Goal: Task Accomplishment & Management: Complete application form

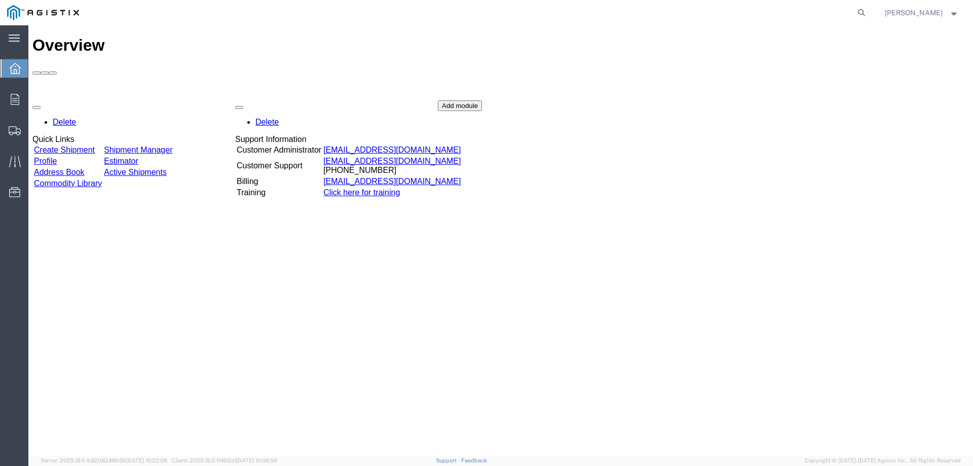
click at [102, 145] on td "Create Shipment" at bounding box center [67, 150] width 69 height 10
click at [95, 146] on link "Create Shipment" at bounding box center [64, 150] width 61 height 9
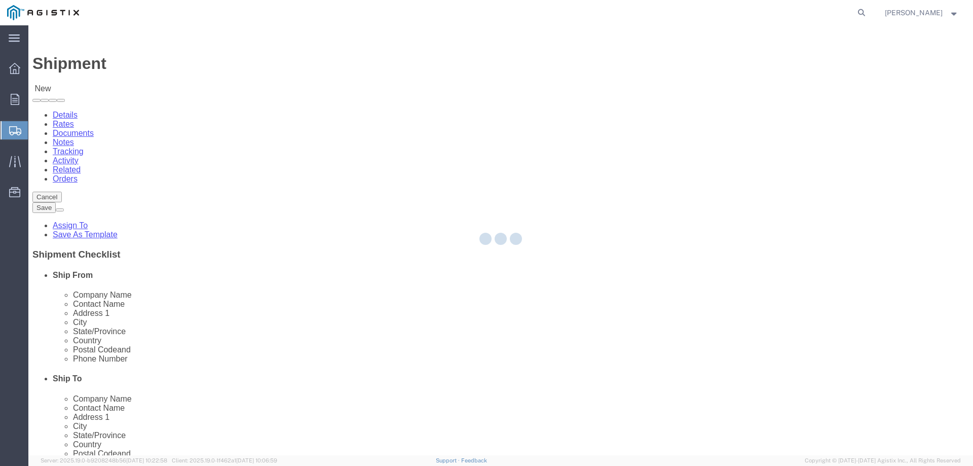
select select
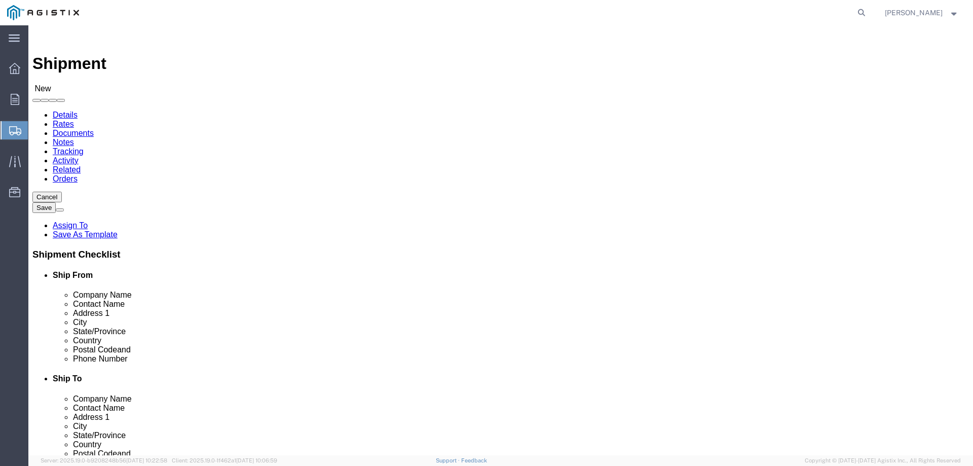
click select "Select PG&E Southern States LLC"
select select "9596"
click select "Select PG&E Southern States LLC"
select select "PURCHORD"
select select
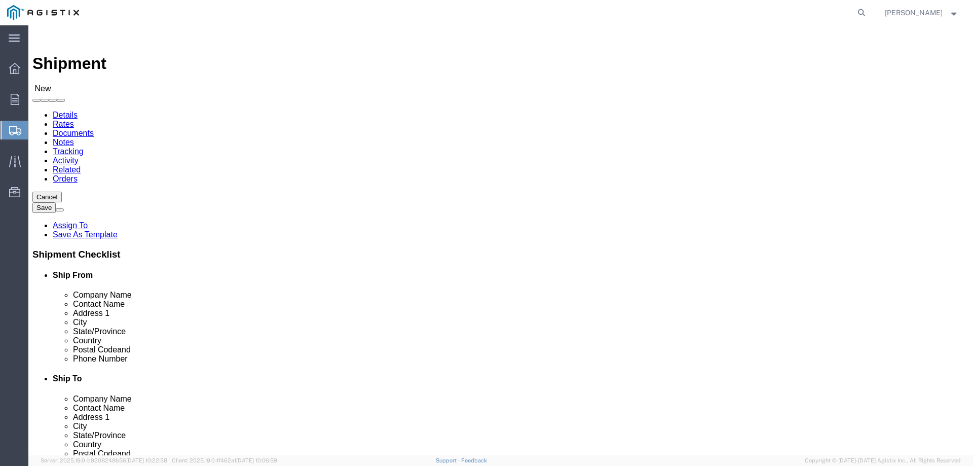
select select
click select "Select All Others Fremont DC Fresno DC Wheatland DC"
select select "19740"
click select "Select All Others Fremont DC Fresno DC Wheatland DC"
drag, startPoint x: 169, startPoint y: 252, endPoint x: 137, endPoint y: 249, distance: 32.1
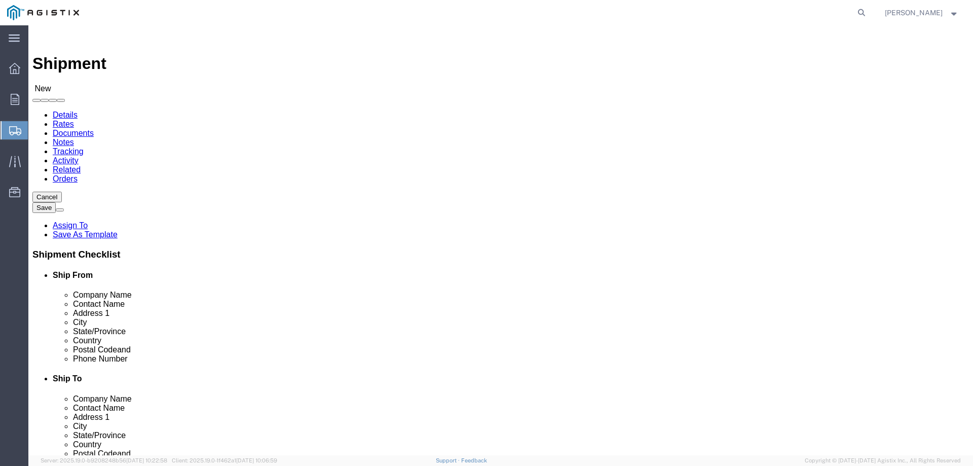
click input "text"
drag, startPoint x: 131, startPoint y: 247, endPoint x: 171, endPoint y: 248, distance: 40.1
click input "text"
type input "D"
type input "S"
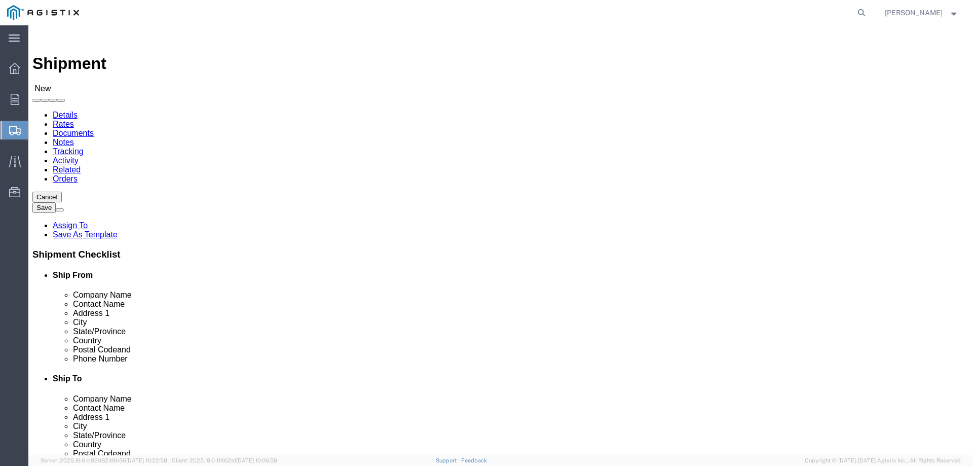
click input "text"
type input "SOU"
click p "- SOUTHERN STATES LLC - (CASEY GRIGLEY) 30 GEORGIA AVE, HAMPTON, GA 30228, US"
select select
type input "SOUTHERN STATES LLC"
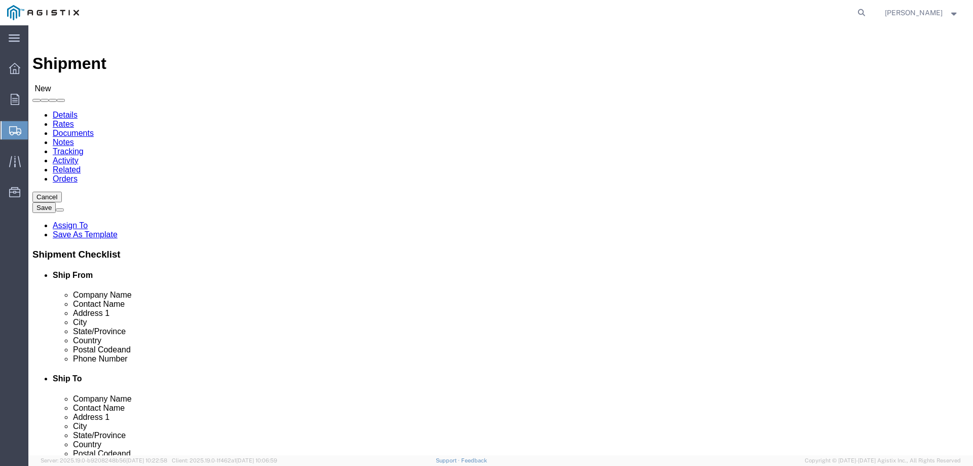
type input "CASEY GRIGLEY"
type input "30 GEORGIA AVE"
type input "HAMPTON"
type input "30228"
type input "770-946-4562"
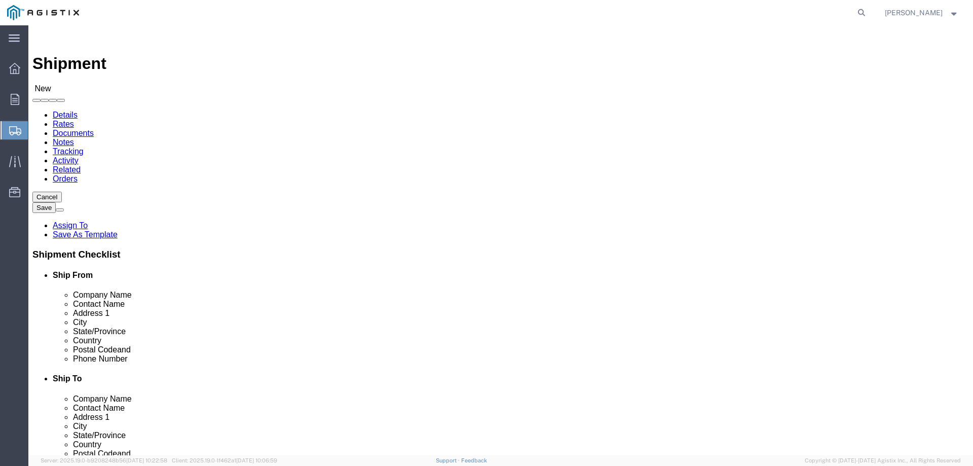
type input "c.grigley@southernstatesllc.com"
checkbox input "true"
select select "GA"
type input "SOUTHERN STATES LLC"
drag, startPoint x: 204, startPoint y: 291, endPoint x: 127, endPoint y: 291, distance: 77.1
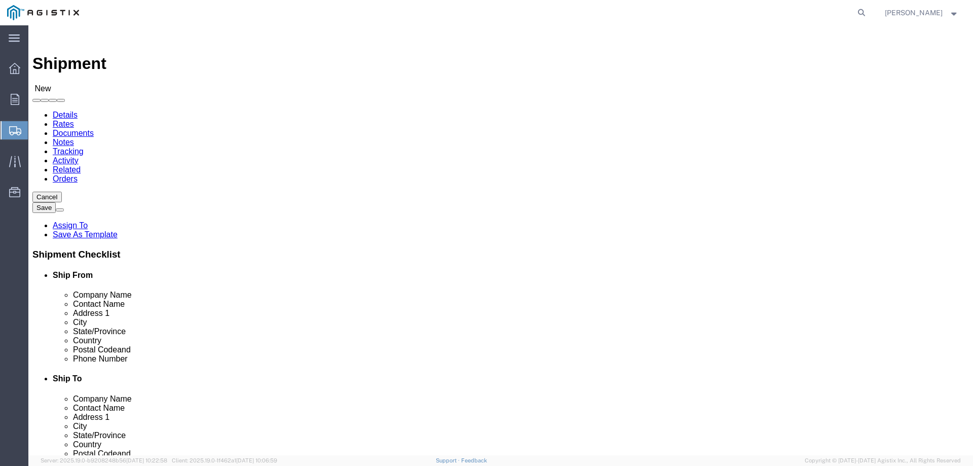
click div "Contact Name CASEY GRIGLEY"
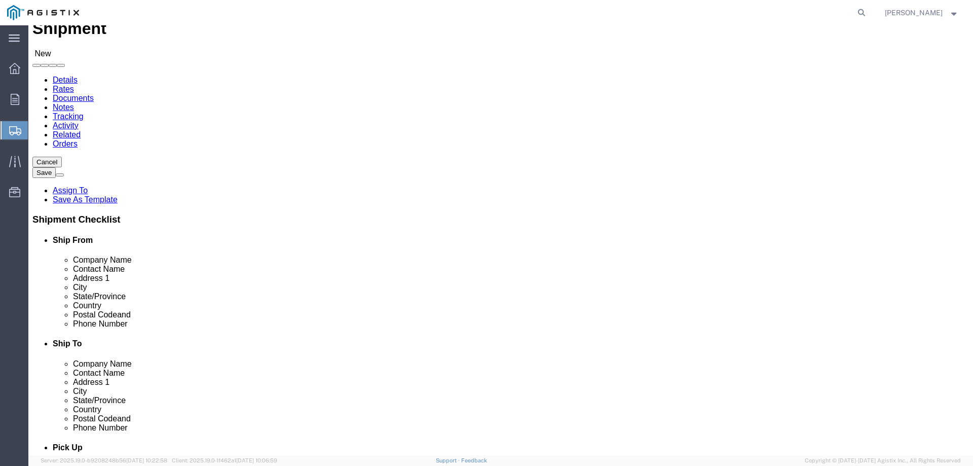
scroll to position [101, 0]
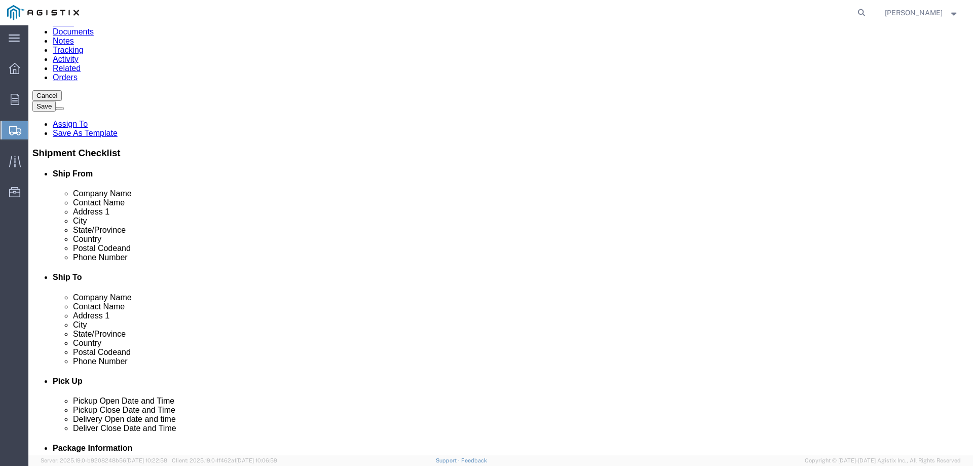
type input "SOLA COLLINS"
drag, startPoint x: 256, startPoint y: 345, endPoint x: 148, endPoint y: 338, distance: 107.7
click input "c.grigley@southernstatesllc.com"
click input "S.COLLINS@SOUTHERNSTSTESLLC.COM"
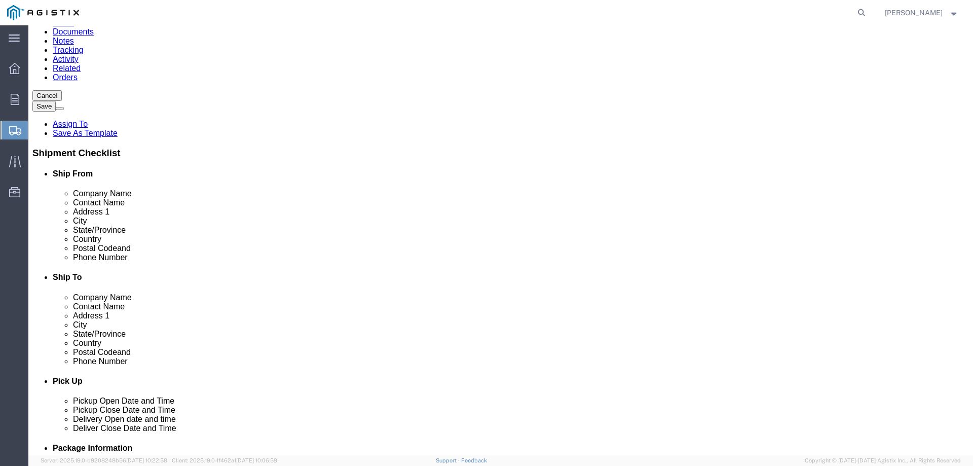
type input "S.COLLINS@SOUTHERNSTATESLLC.COM"
click label
click input "checkbox"
checkbox input "false"
click input "text"
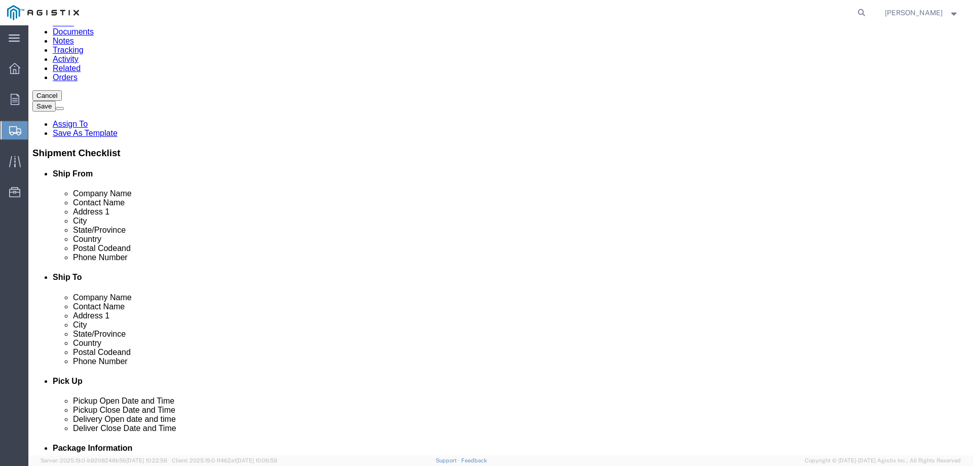
click input "text"
paste input "PACIFIC GAS & ELECTRIC CO"
type input "PACIFIC GAS & ELECTRIC CO"
click input "text"
paste input "HECTOR VASQUEZ 831-277-2012"
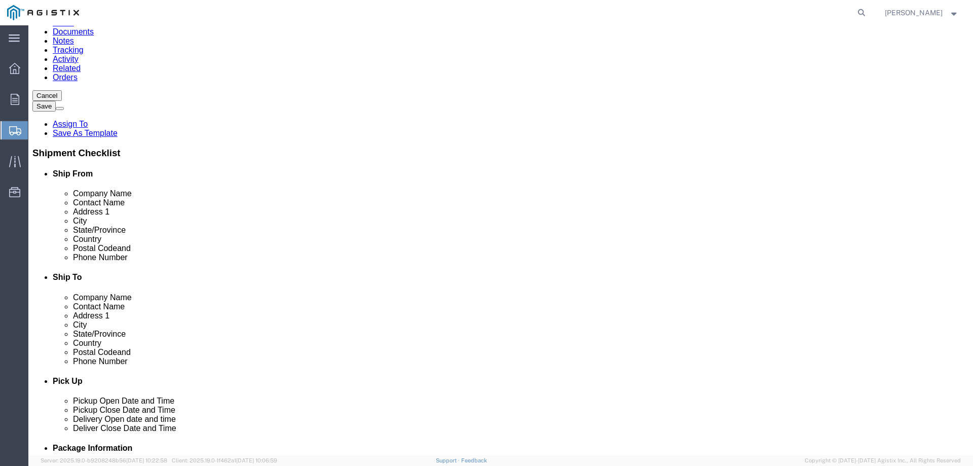
type input "HECTOR VASQUEZ 831-277-2012"
click input "text"
paste input "150 METCALF ROAD"
type input "150 METCALF ROAD"
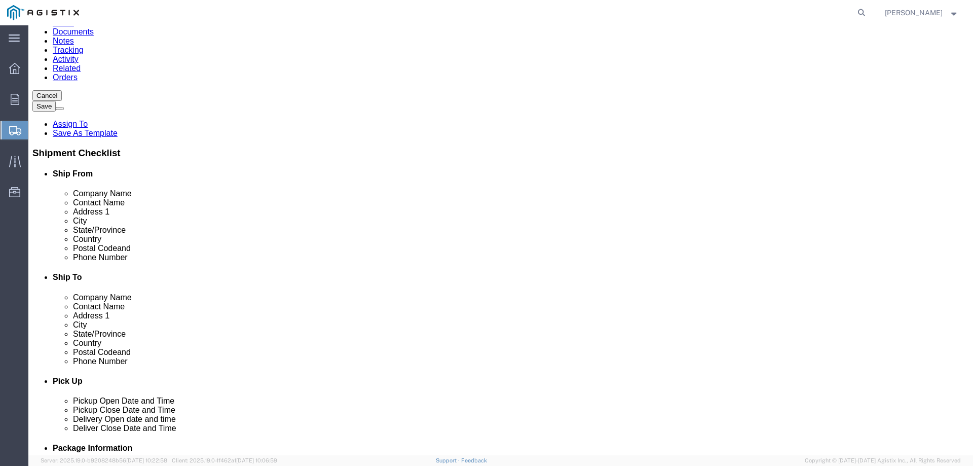
select select
click input "text"
paste input "SAN JOSE"
type input "SAN JOSE"
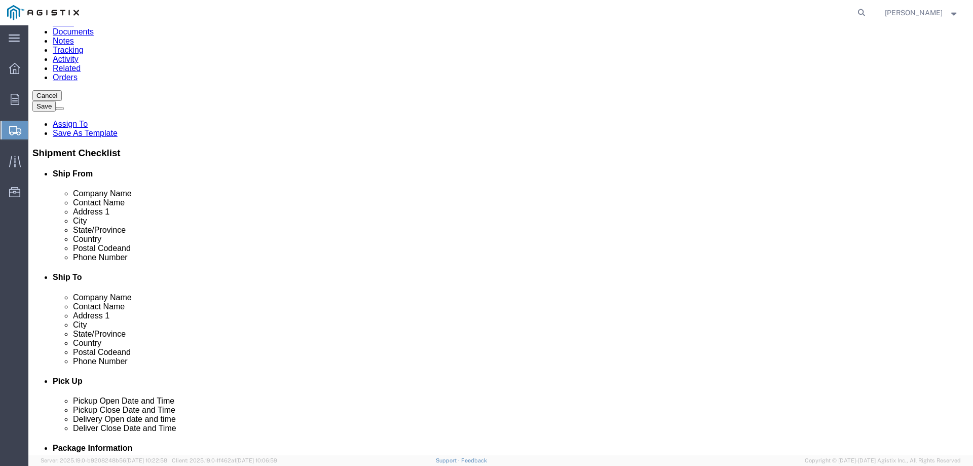
click label "Address 2"
select select
click input "Postal Code"
type input "95138"
select select
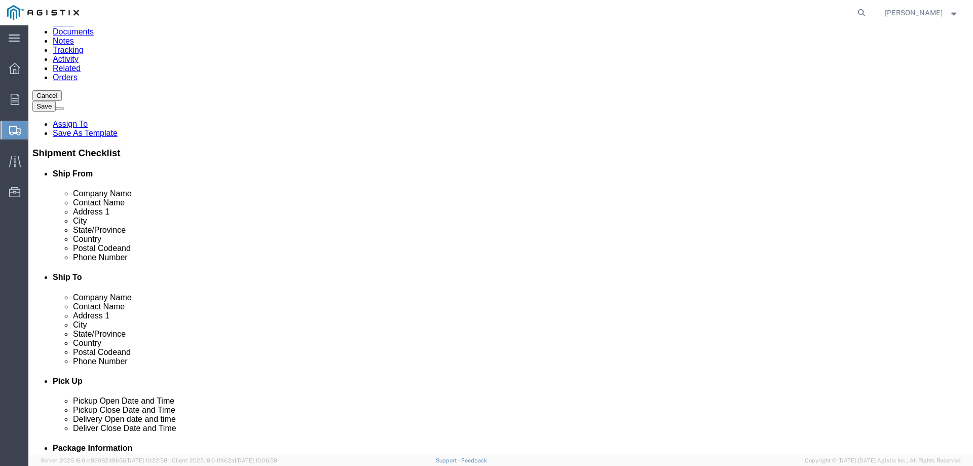
click input "text"
paste input "831-277-2012"
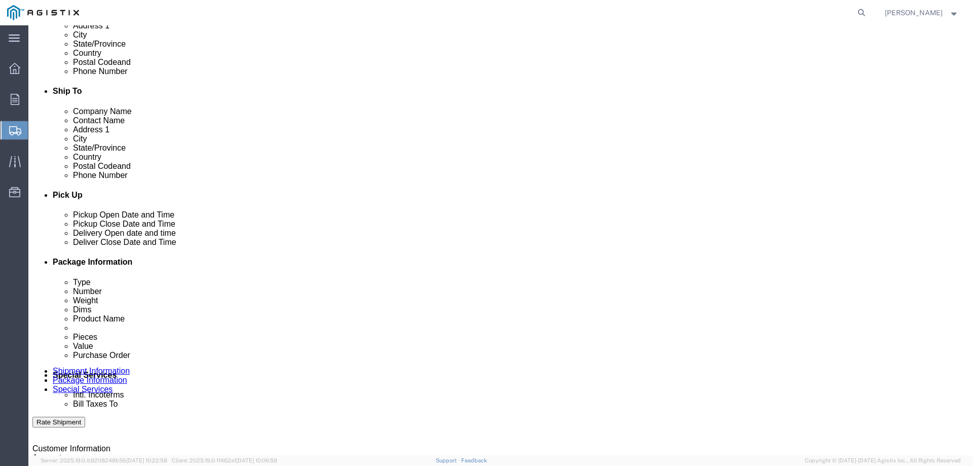
scroll to position [304, 0]
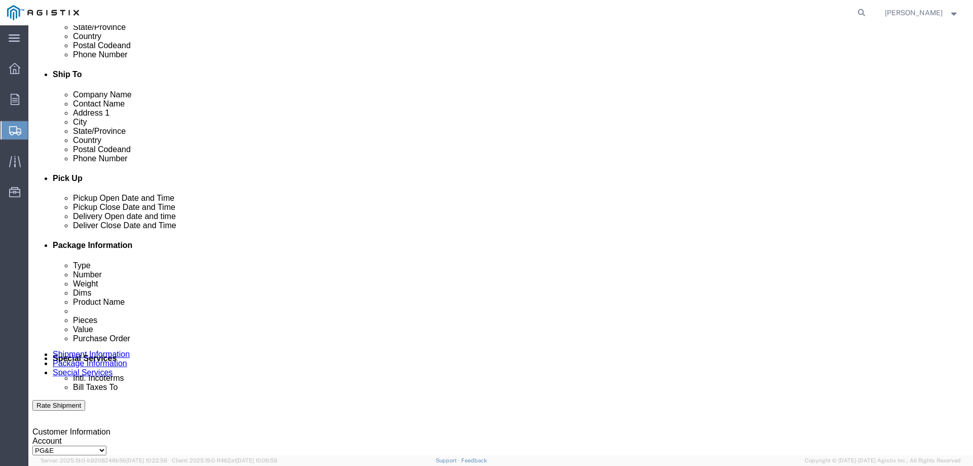
type input "831-277-2012"
click icon
click div "Sep 22 2025 3:00 PM"
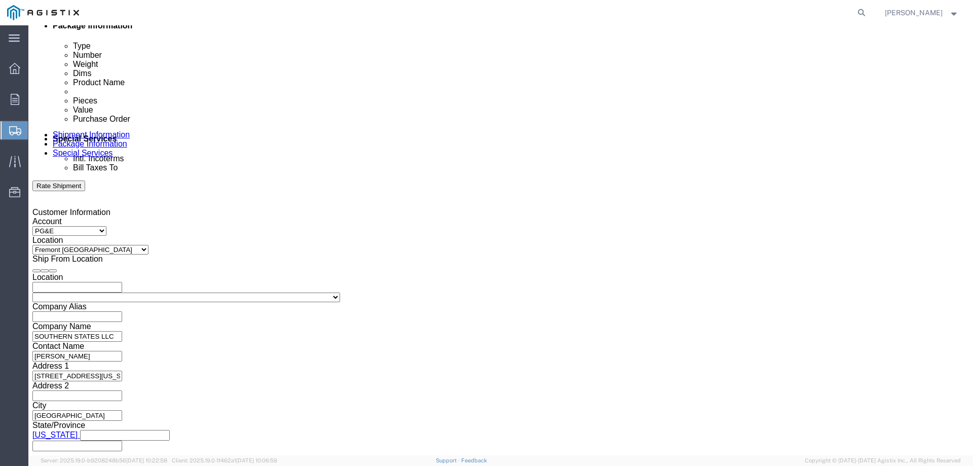
click input "3:00 PM"
type input "8:00 PM"
click input "8:00 PM"
type input "8:00 AM"
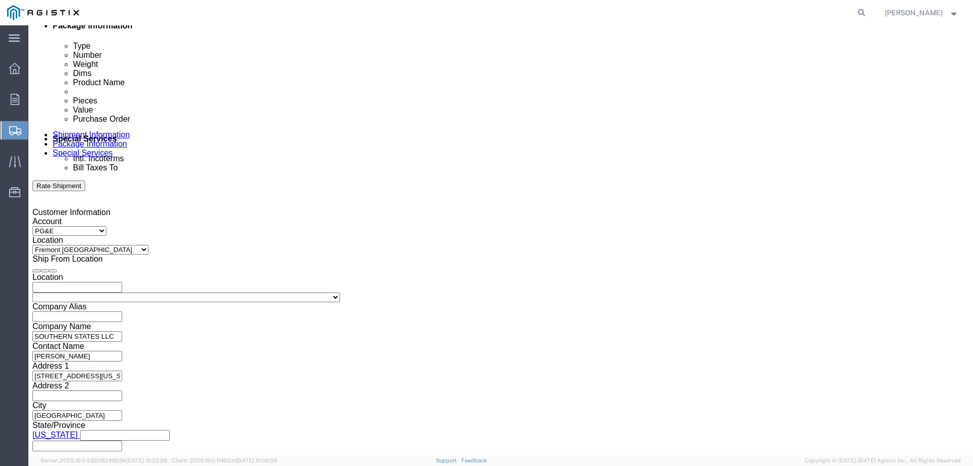
click button "Apply"
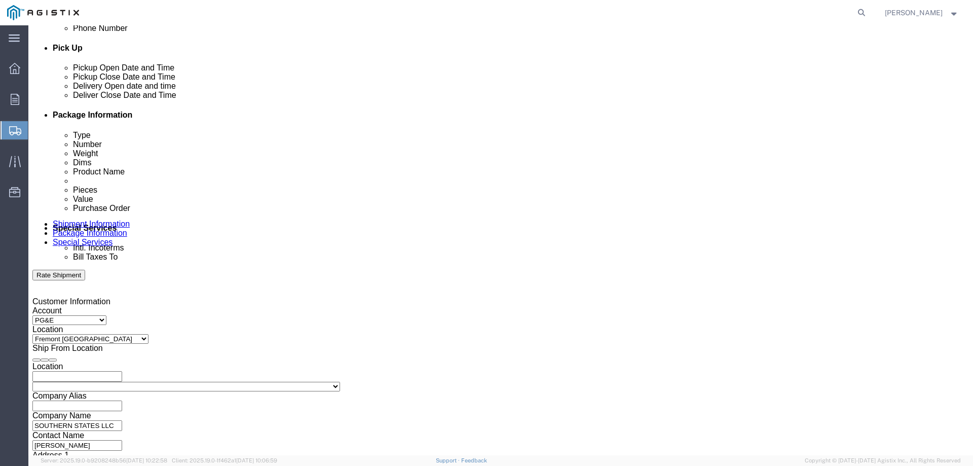
scroll to position [372, 0]
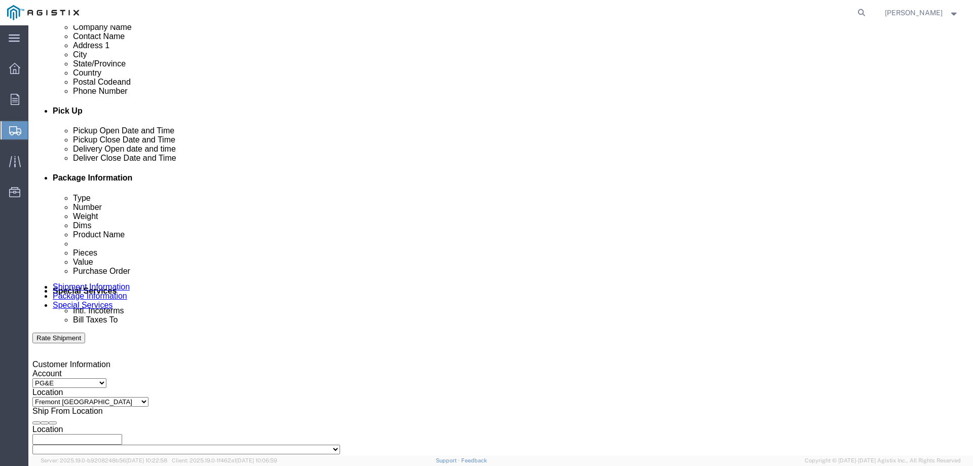
click div "Sep 23 2025 9:00 AM"
type input "2:00 PM"
click button "Apply"
click icon
click div
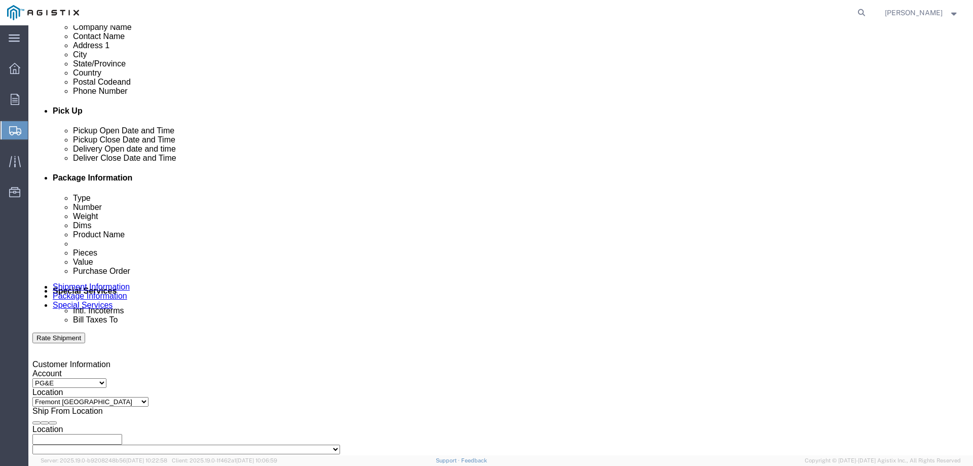
click input "3:00 PM"
type input "8:00 AM"
click button "Apply"
click icon
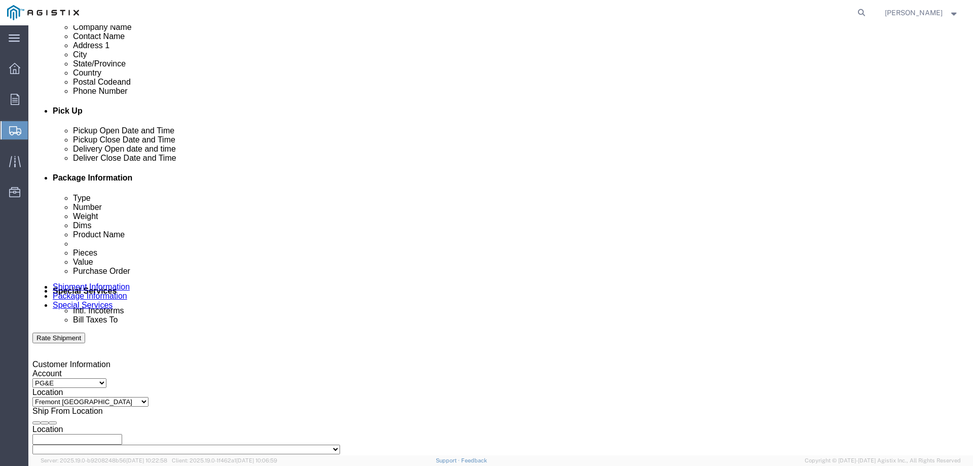
click icon
click div
type input "3:00 PM"
click button "Apply"
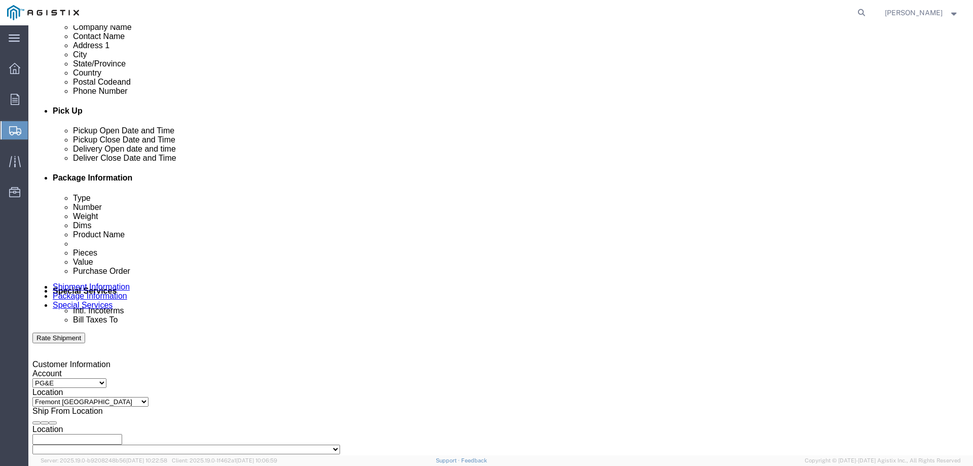
click input "text"
paste input "2701231105"
type input "2701231105"
click select "Select Account Type Activity ID Airline Appointment Number ASN Batch Request # …"
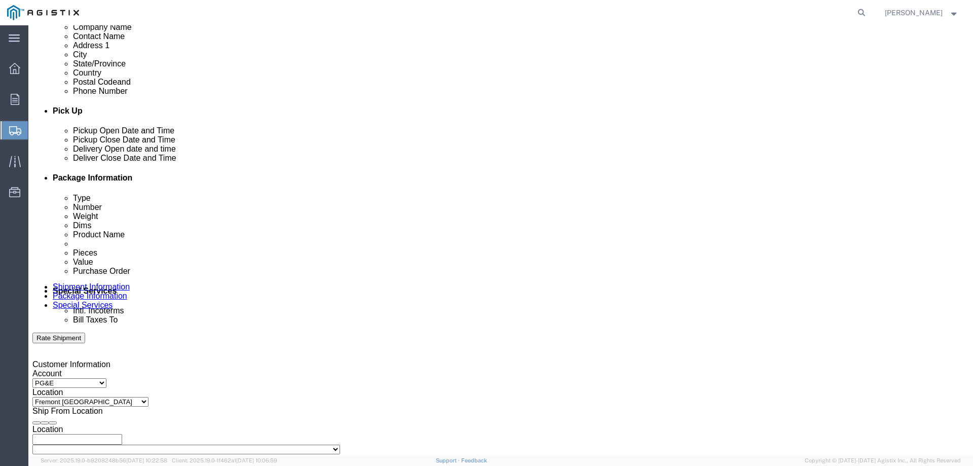
select select "JOBNUM"
click select "Select Account Type Activity ID Airline Appointment Number ASN Batch Request # …"
click input "text"
type input "818861"
click select "Select Account Type Activity ID Airline Appointment Number ASN Batch Request # …"
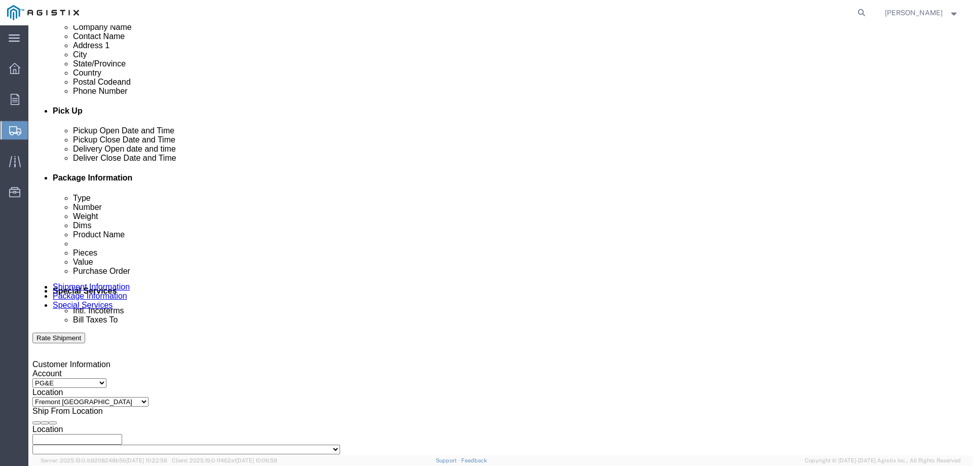
select select "JOBNUM"
click select "Select Account Type Activity ID Airline Appointment Number ASN Batch Request # …"
click input "text"
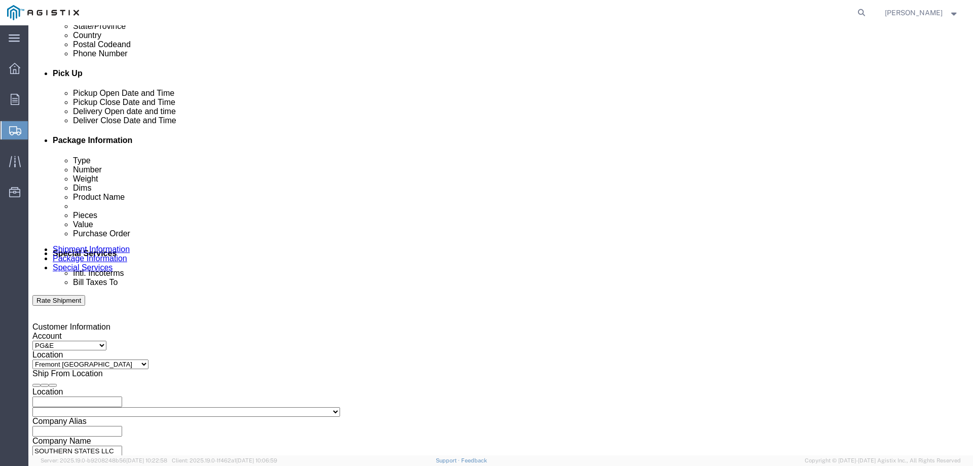
scroll to position [473, 0]
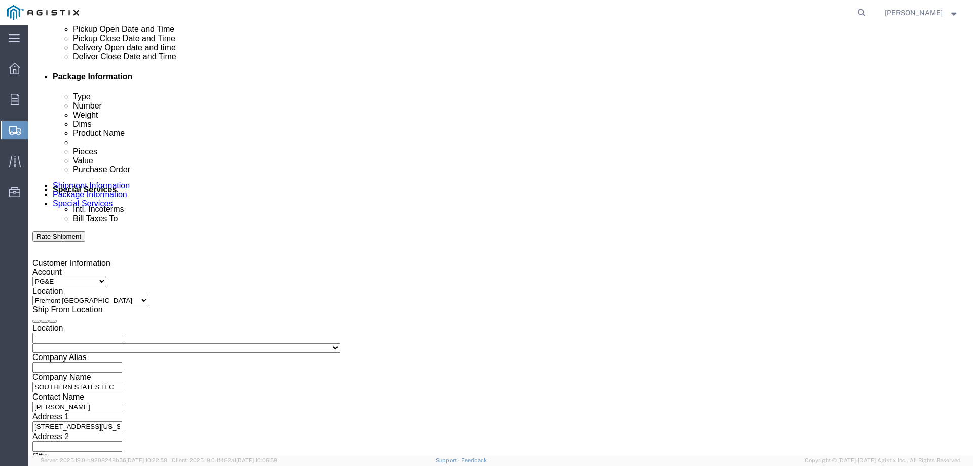
type input "818861"
click select "Select Air Less than Truckload Multi-Leg Ocean Freight Rail Small Parcel Truckl…"
select select "TL"
click select "Select Air Less than Truckload Multi-Leg Ocean Freight Rail Small Parcel Truckl…"
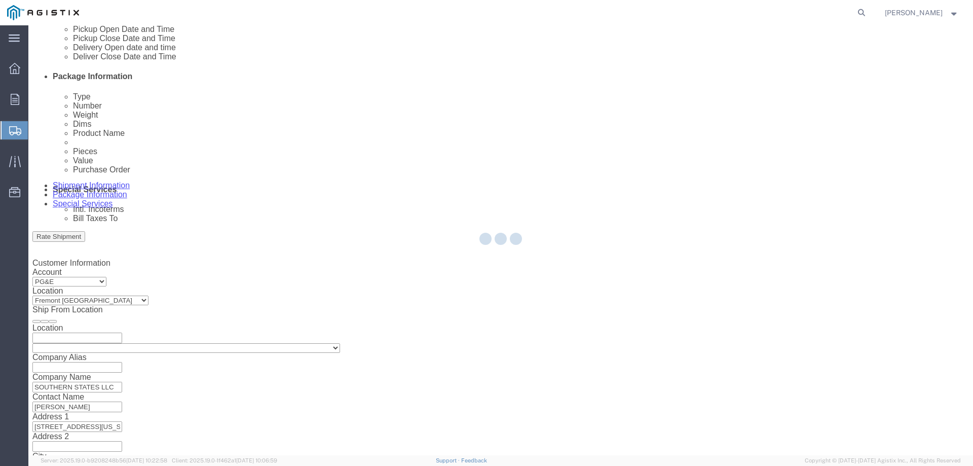
select select
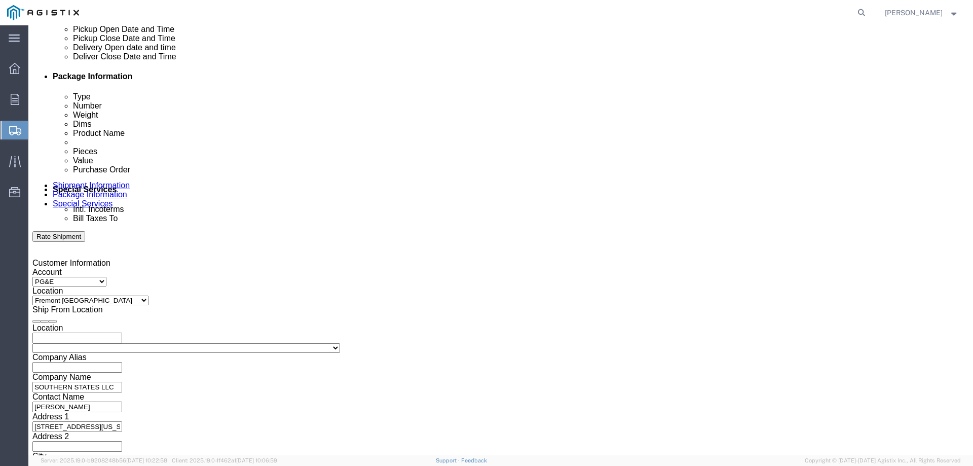
click select "Select 1-Ton (PSS) 10 Wheel 10 Yard Dump Truck 20 Yard Dump Truck Bobtail Botto…"
select select "FLBD"
click select "Select 1-Ton (PSS) 10 Wheel 10 Yard Dump Truck 20 Yard Dump Truck Bobtail Botto…"
click select "Select 35 Feet 20 Feet 28 Feet 53 Feet 40 Feet 48 Feet"
select select "40FT"
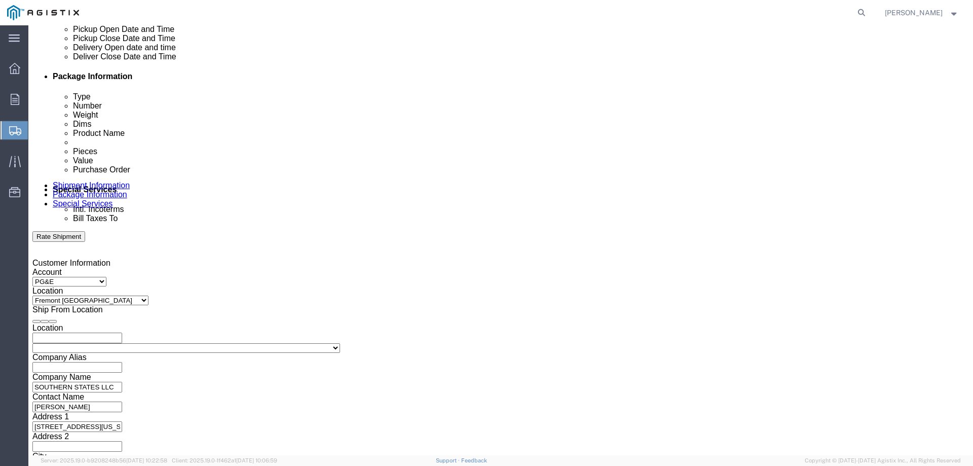
click select "Select 35 Feet 20 Feet 28 Feet 53 Feet 40 Feet 48 Feet"
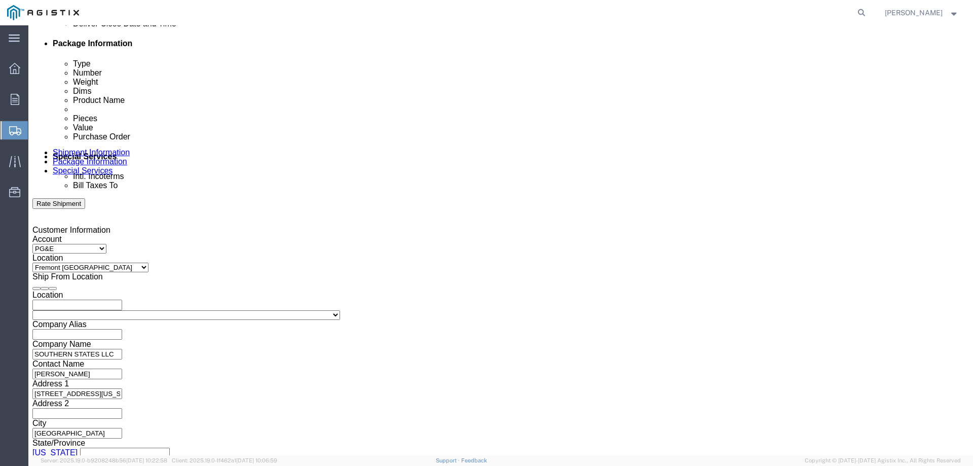
scroll to position [524, 0]
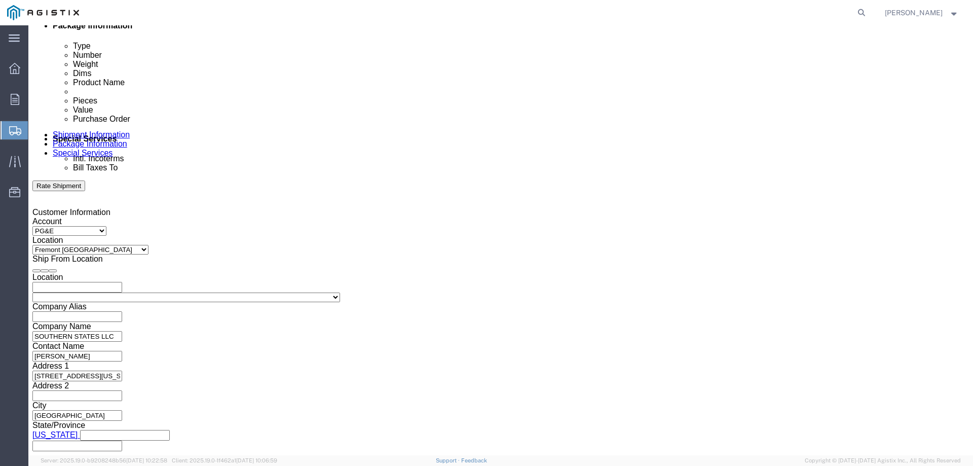
click select "Select Air Less than Truckload Multi-Leg Ocean Freight Rail Small Parcel Truckl…"
click div "Previous Continue"
click button "Continue"
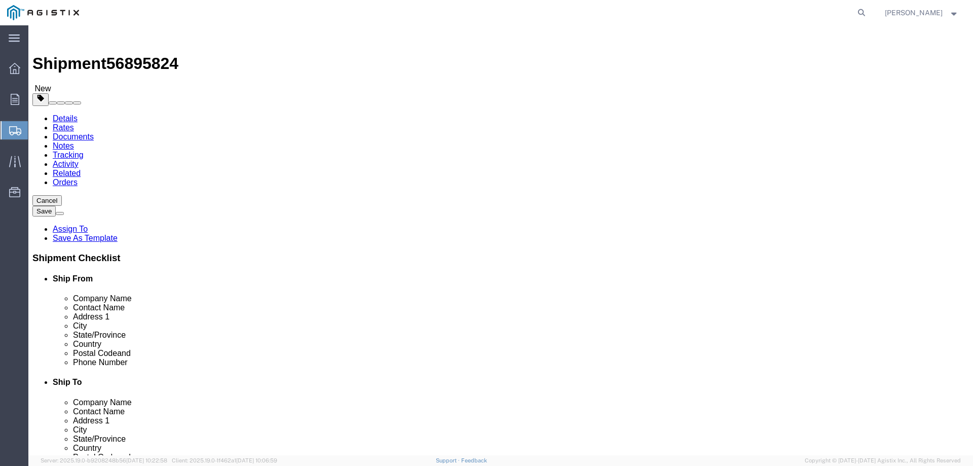
click select "Select Bulk Bundle(s) Cardboard Box(es) Carton(s) Crate(s) Drum(s) (Fiberboard)…"
select select "PONS"
click select "Select Bulk Bundle(s) Cardboard Box(es) Carton(s) Crate(s) Drum(s) (Fiberboard)…"
click input "text"
type input "50"
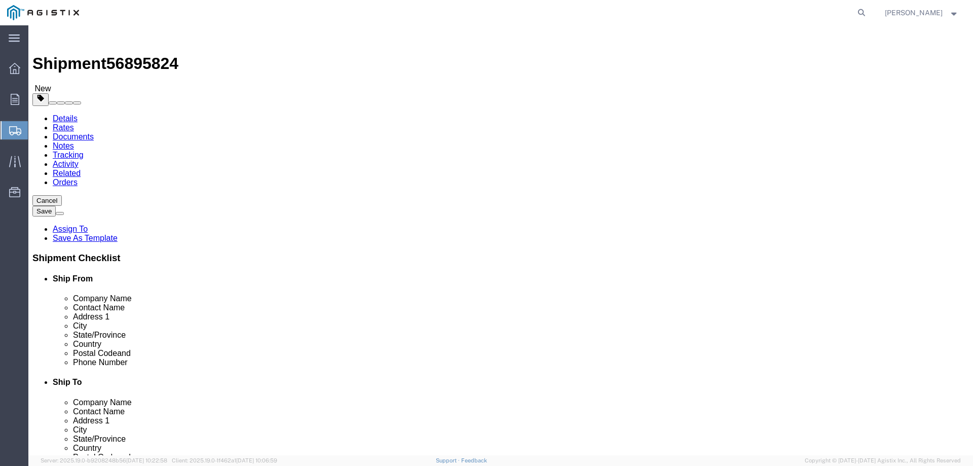
type input "25"
type input "24"
type input "325"
click link "Add Content"
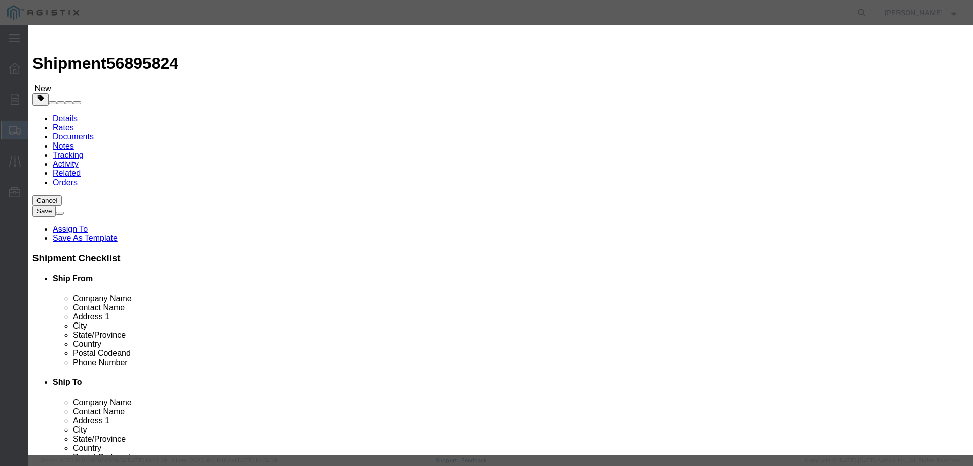
click input "text"
type input "D"
type input "SWITCH PARTS"
drag, startPoint x: 315, startPoint y: 98, endPoint x: 297, endPoint y: 98, distance: 17.8
click input "0"
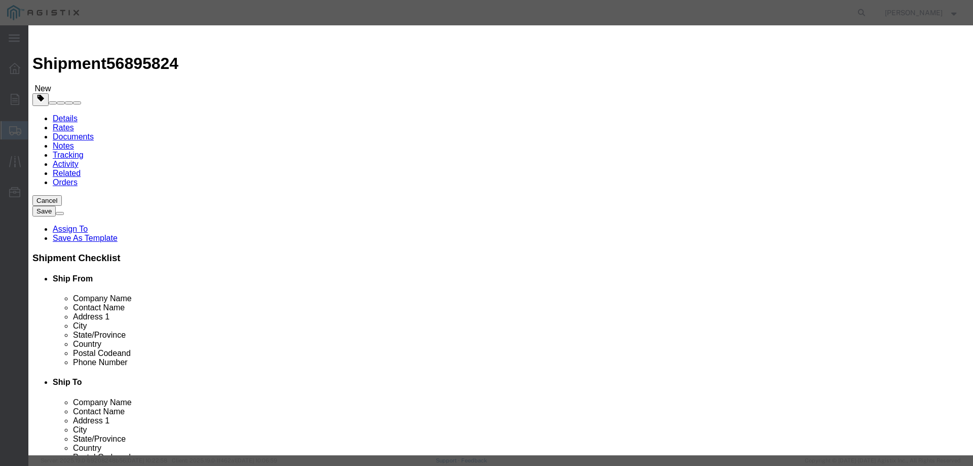
type input "1"
drag, startPoint x: 309, startPoint y: 118, endPoint x: 304, endPoint y: 118, distance: 5.6
click input "text"
paste input "7613.00"
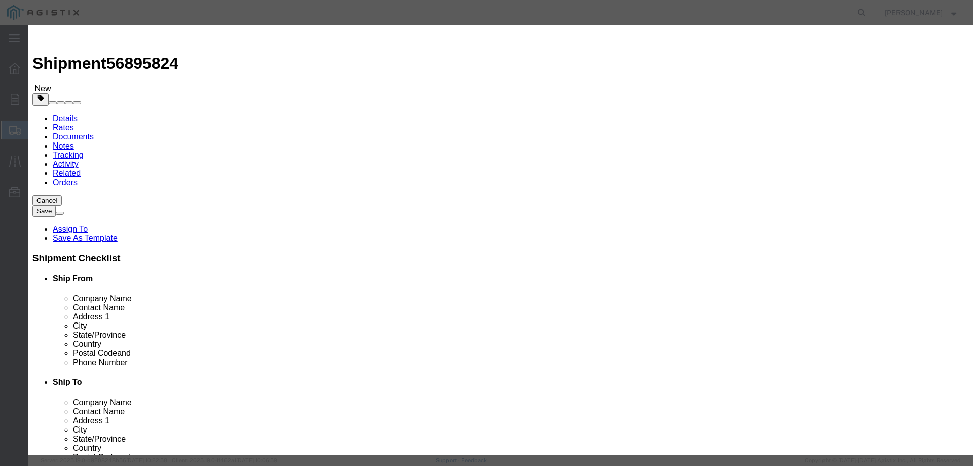
type input "7613.00"
click select "Select 50 55 60 65 70 85 92.5 100 125 175 250 300 400"
select select "70"
click select "Select 50 55 60 65 70 85 92.5 100 125 175 250 300 400"
click button "Save & Close"
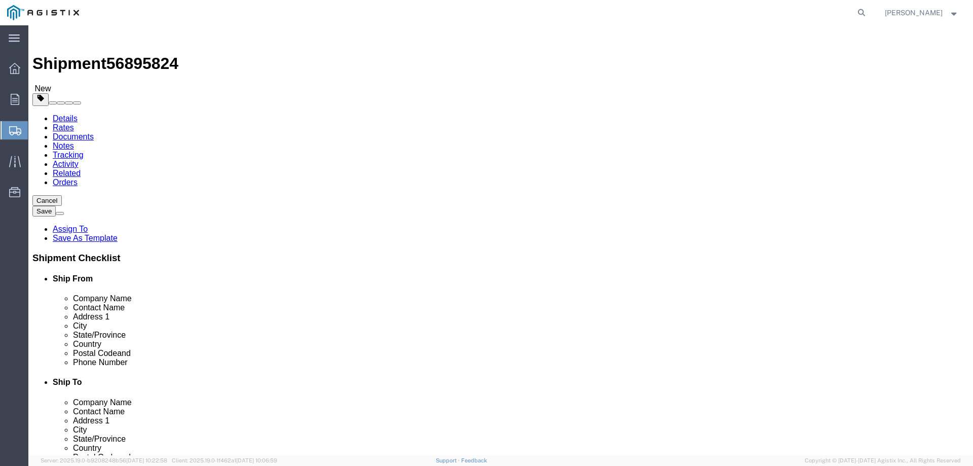
click link "Add Package"
select select "PONS"
select select "CBOX"
click input "text"
type input "300"
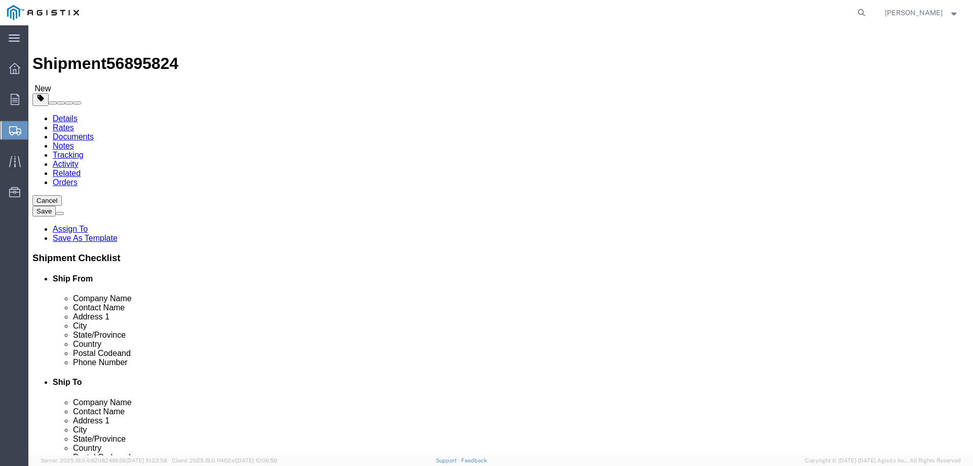
type input "5"
type input "185"
click link "Add Content"
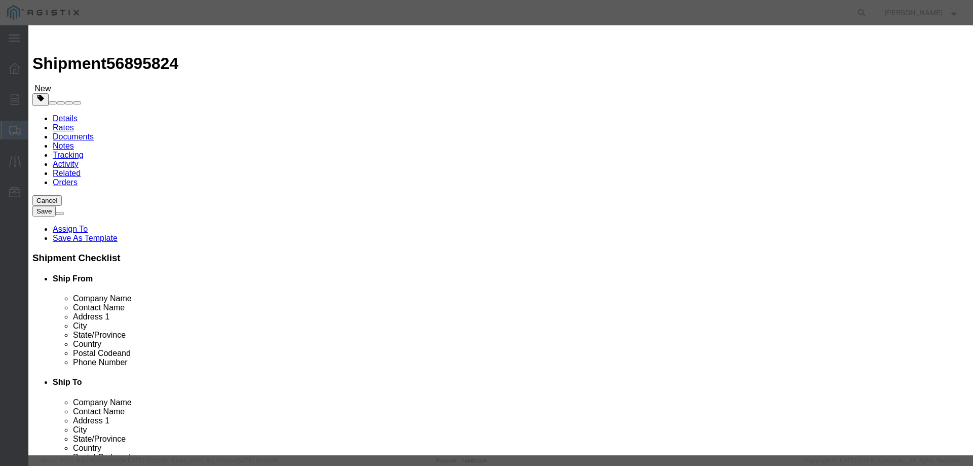
click input "text"
type input "PIPE"
drag, startPoint x: 308, startPoint y: 91, endPoint x: 287, endPoint y: 103, distance: 24.3
click div "0"
type input "4"
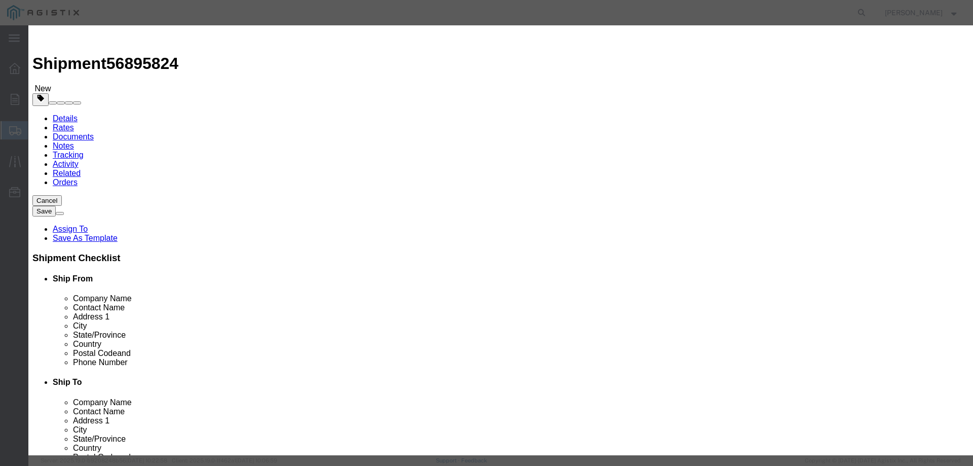
click input "text"
type input "1875.00"
click select "Select 50 55 60 65 70 85 92.5 100 125 175 250 300 400"
select select "60"
click select "Select 50 55 60 65 70 85 92.5 100 125 175 250 300 400"
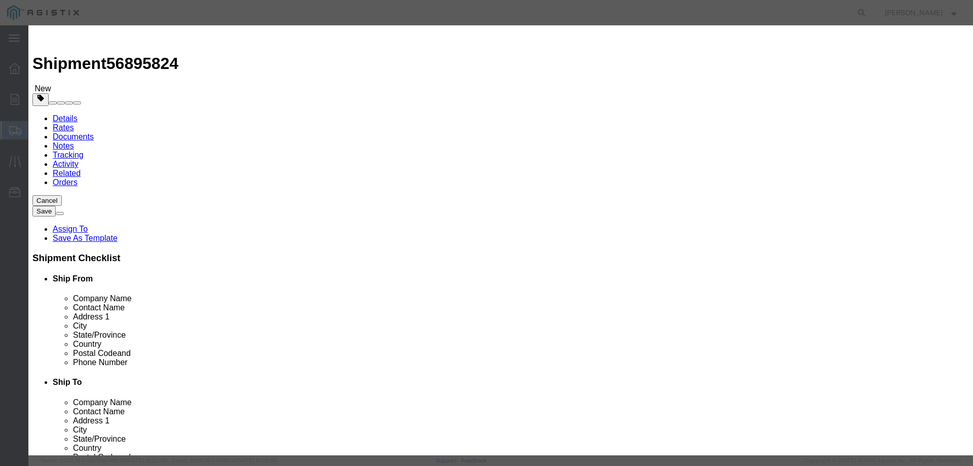
click button "Save & Close"
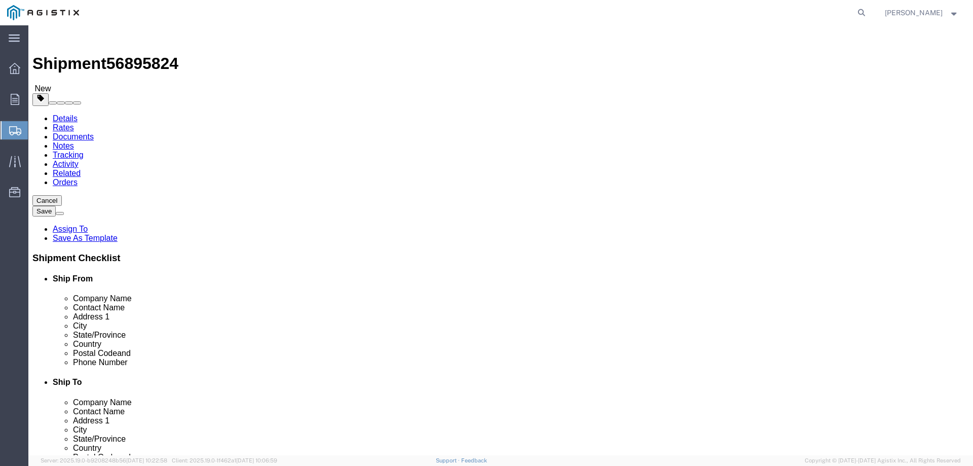
click dd "7613.00 USD"
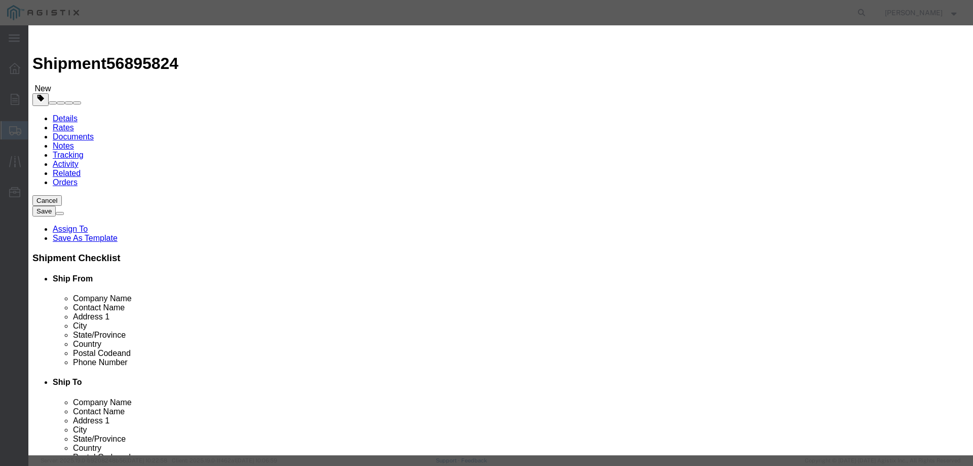
drag, startPoint x: 326, startPoint y: 115, endPoint x: 289, endPoint y: 113, distance: 37.1
click div "7613.00"
paste input "24969"
type input "24969.00"
click button "Save & Close"
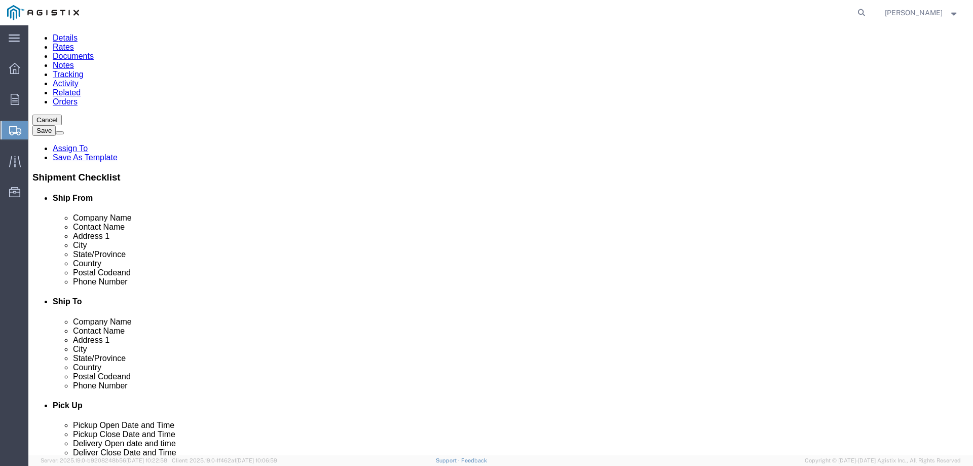
scroll to position [85, 0]
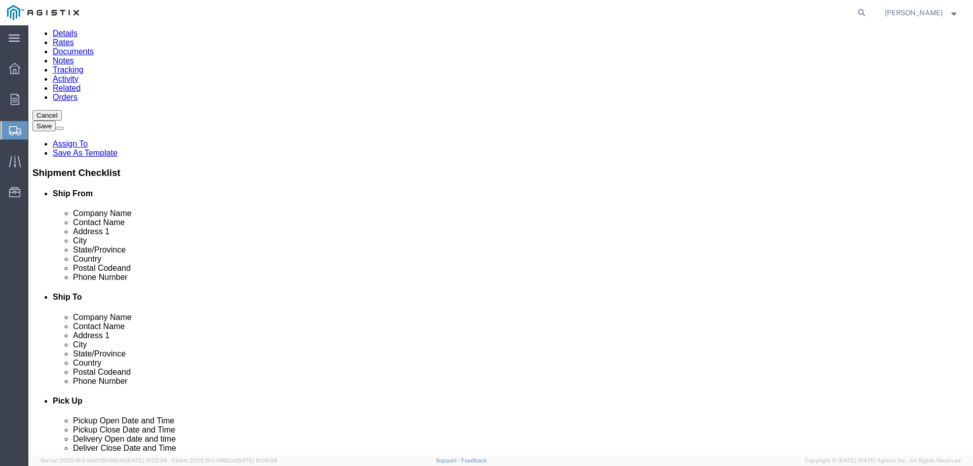
click button "Continue"
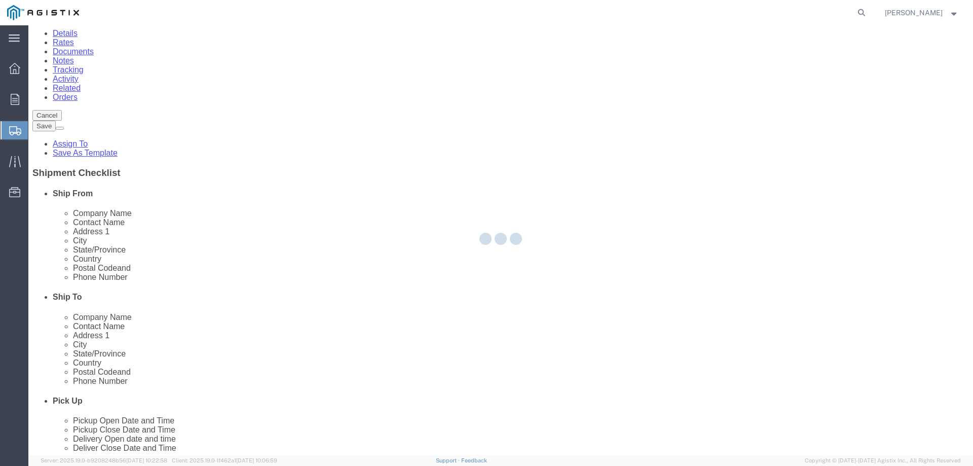
select select
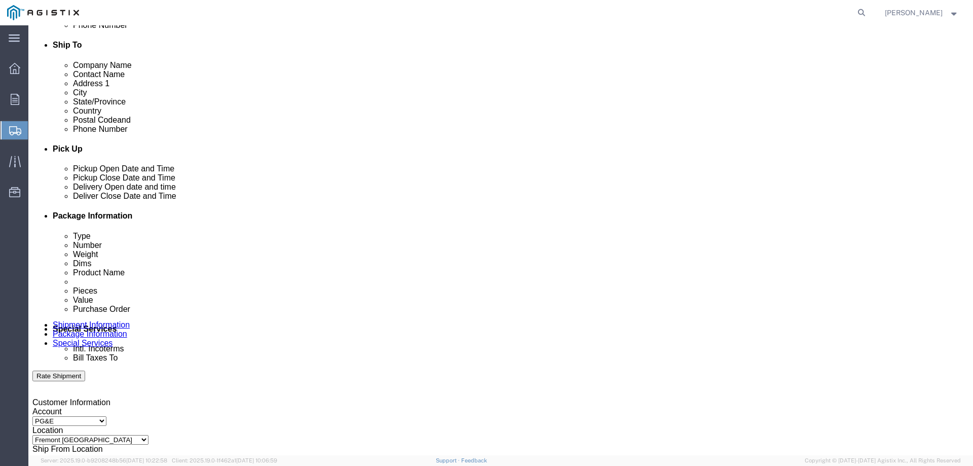
scroll to position [355, 0]
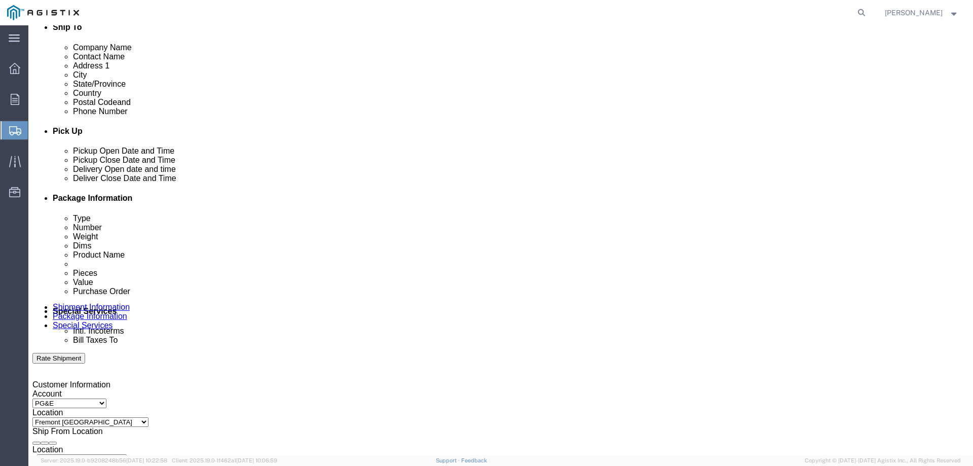
click select "Select Recipient Account Sender/Shipper Third Party Account"
select select "THRD"
click select "Select Recipient Account Sender/Shipper Third Party Account"
select select
click select "Select Afghanistan Åland Islands Albania Algeria American Samoa Andorra Angola …"
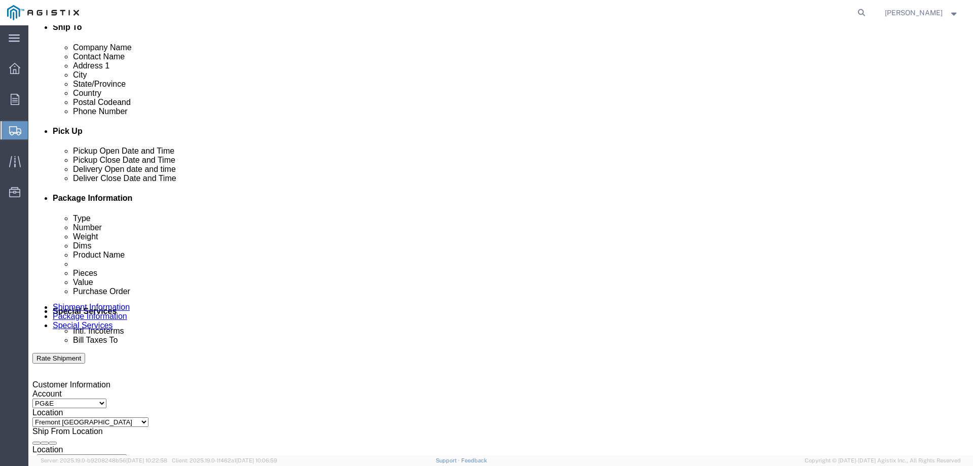
select select "US"
click select "Select Afghanistan Åland Islands Albania Algeria American Samoa Andorra Angola …"
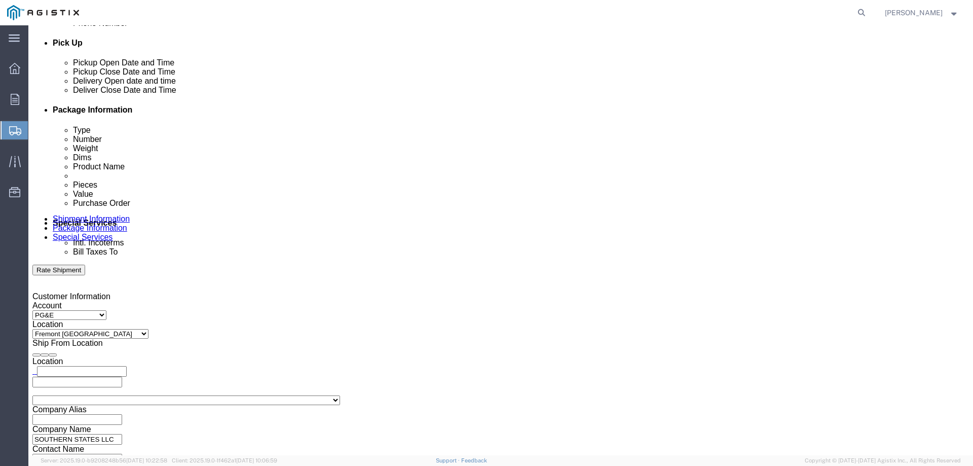
scroll to position [456, 0]
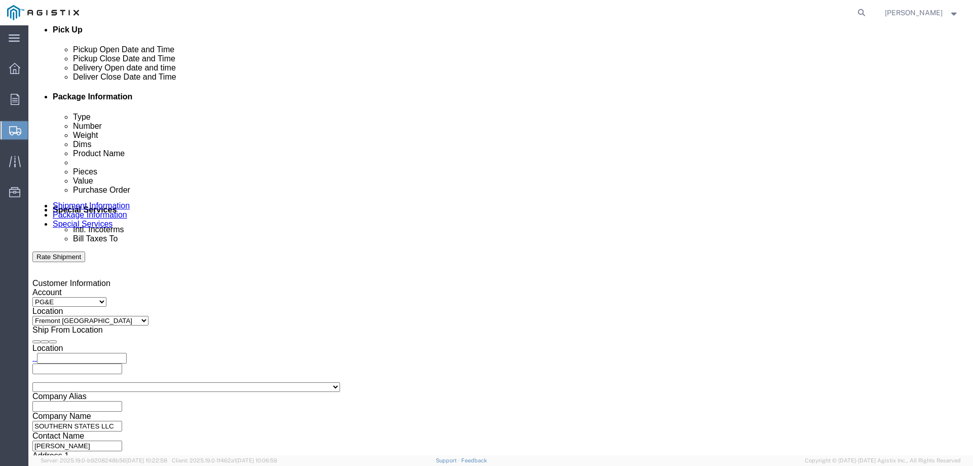
click input "text"
paste input "PACIFIC GAS & ELECTRIC CO"
type input "PACIFIC GAS & ELECTRIC CO"
click input "text"
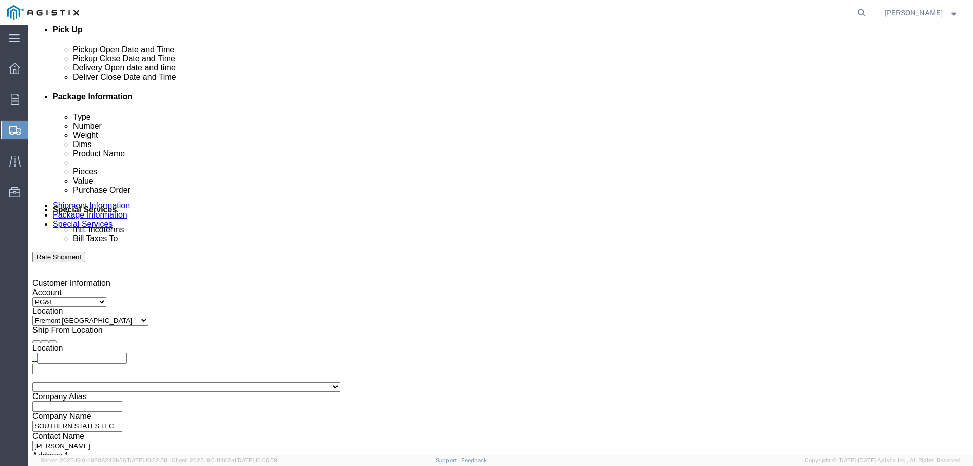
click input "text"
paste input "PO BOX 7760"
type input "PO BOX 7760"
click select "Select Afghanistan Åland Islands Albania Algeria American Samoa Andorra Angola …"
select select "US"
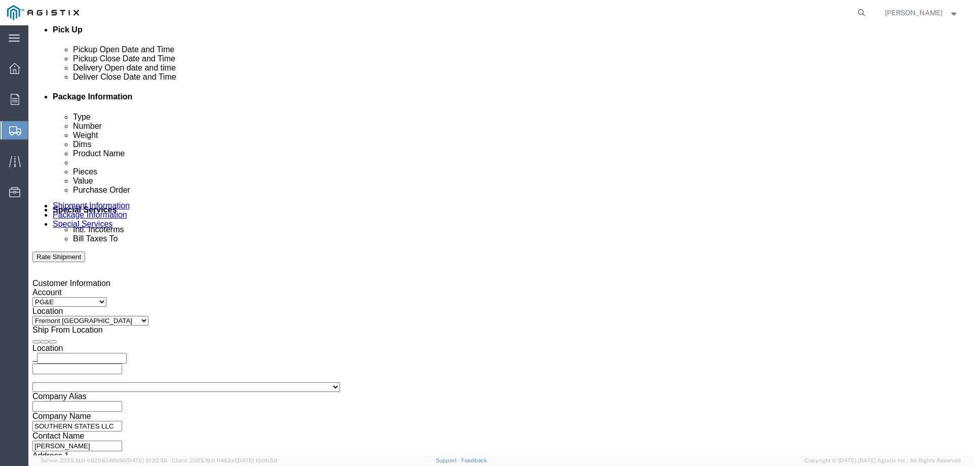
click select "Select Afghanistan Åland Islands Albania Algeria American Samoa Andorra Angola …"
select select "CA"
click input "text"
paste input "831-277-2012"
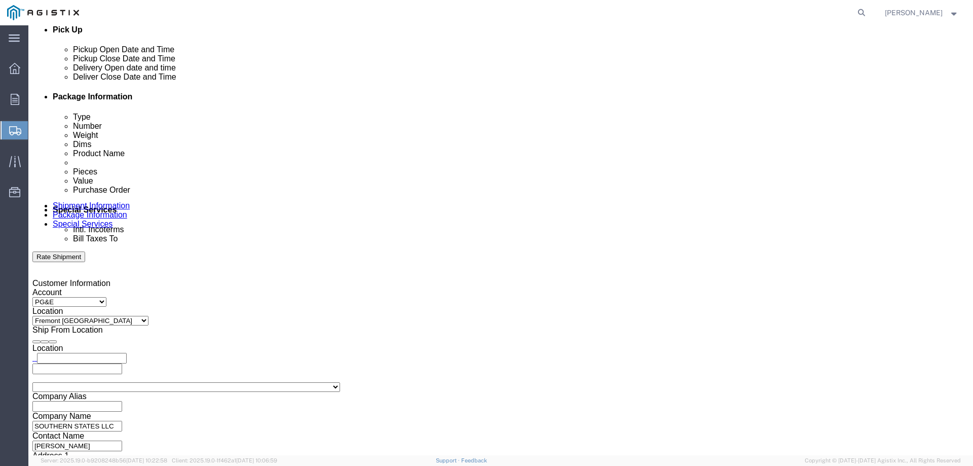
type input "831-277-2012"
click input "text"
paste input "HECTOR VASQUEZ"
type input "HECTOR VASQUEZ"
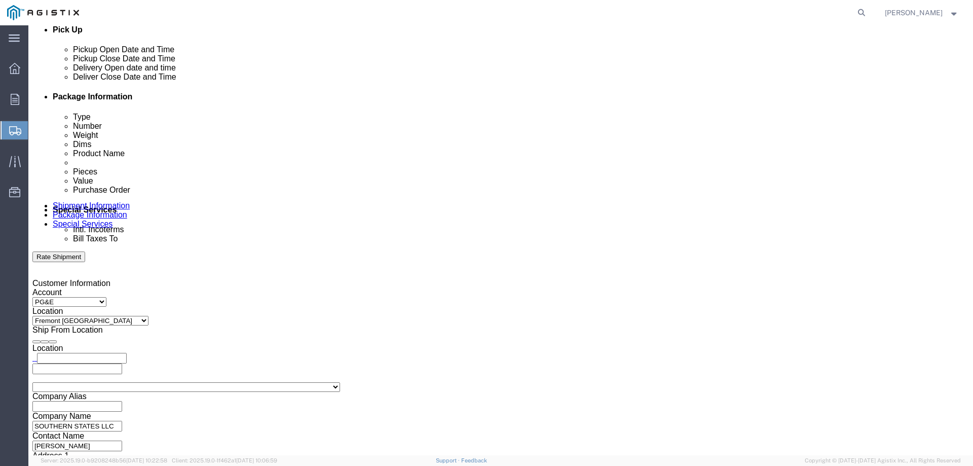
click input "text"
paste input "OAKLAND"
type input "OAKLAND"
click input "text"
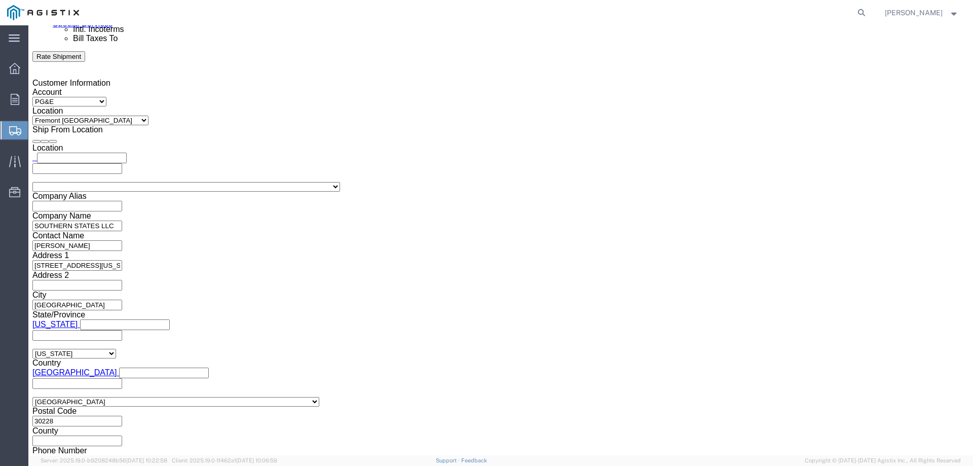
scroll to position [659, 0]
type input "94583"
click input "text"
type input "S.COLLINS@SOUTHERNSTATESLLC.COM"
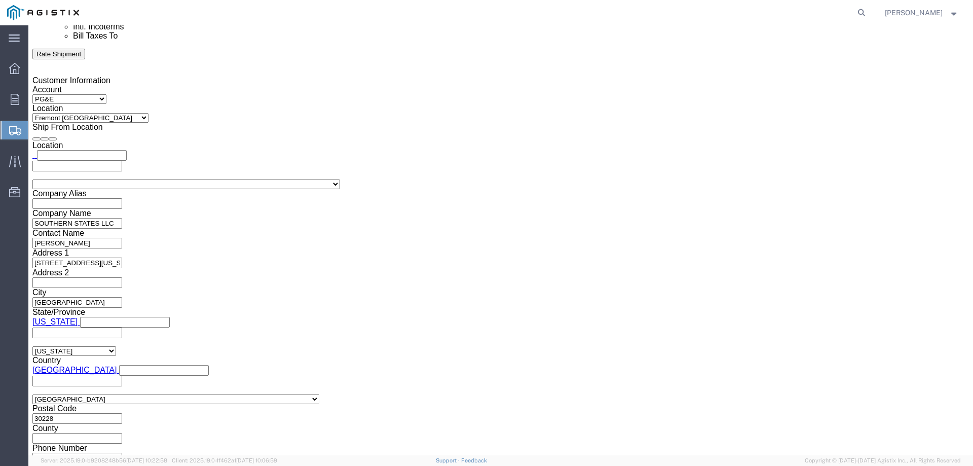
click input "Include shipping documents"
checkbox input "true"
click input "BOL"
checkbox input "true"
click input "Packing List"
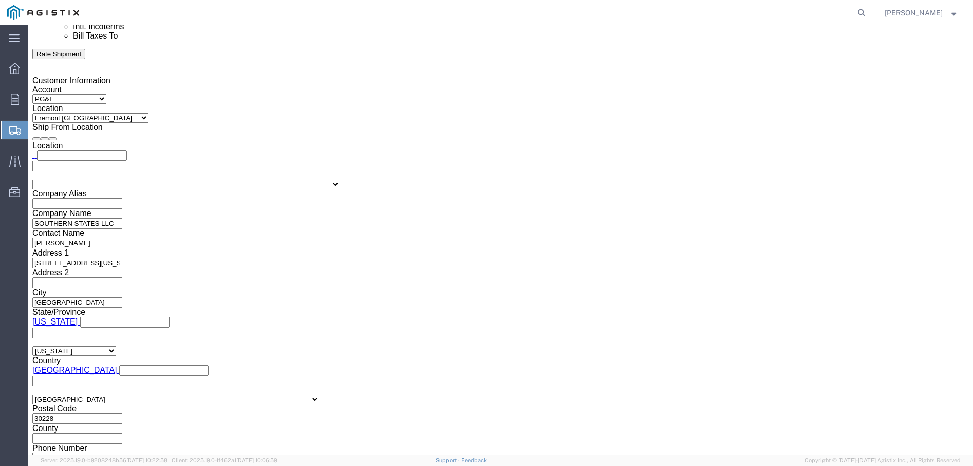
checkbox input "true"
click input "Shipping Label"
checkbox input "true"
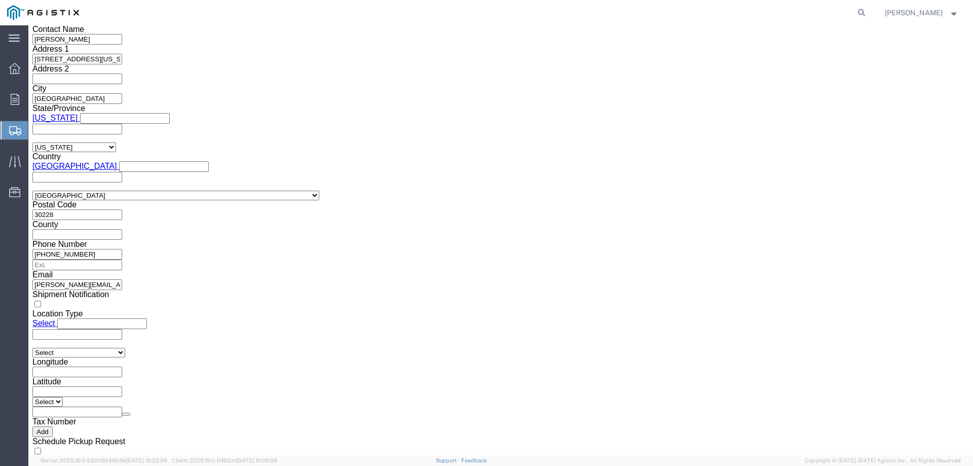
scroll to position [862, 0]
click button "Rate Shipment"
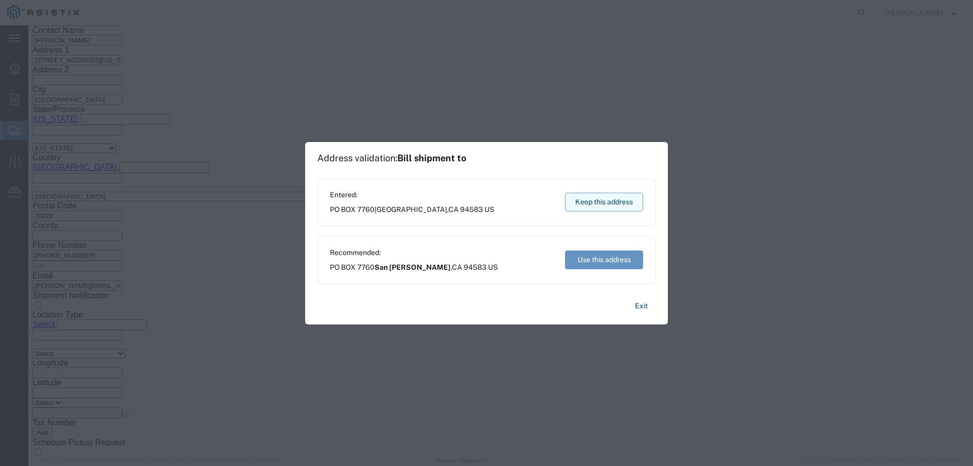
click at [605, 196] on button "Keep this address" at bounding box center [604, 202] width 78 height 19
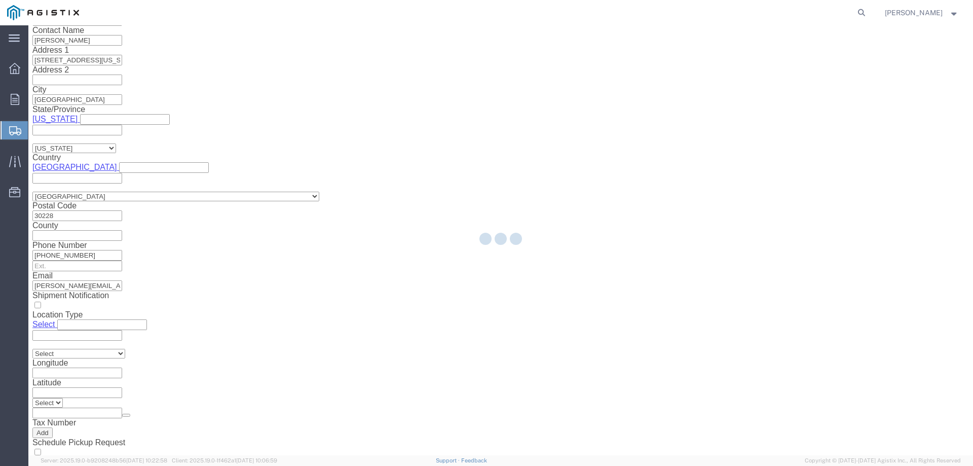
scroll to position [0, 0]
